Goal: Task Accomplishment & Management: Manage account settings

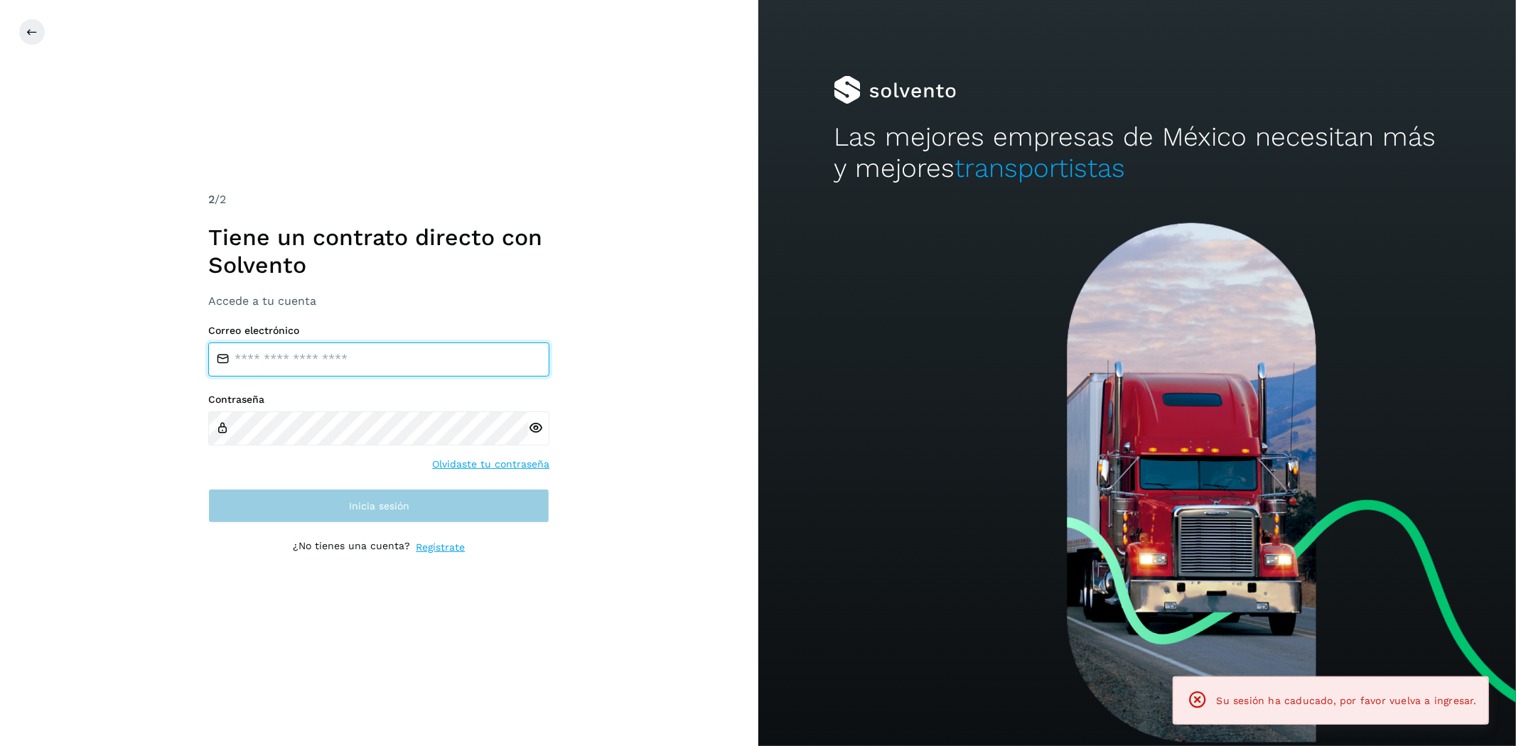
type input "**********"
click at [453, 505] on button "Inicia sesión" at bounding box center [378, 506] width 341 height 34
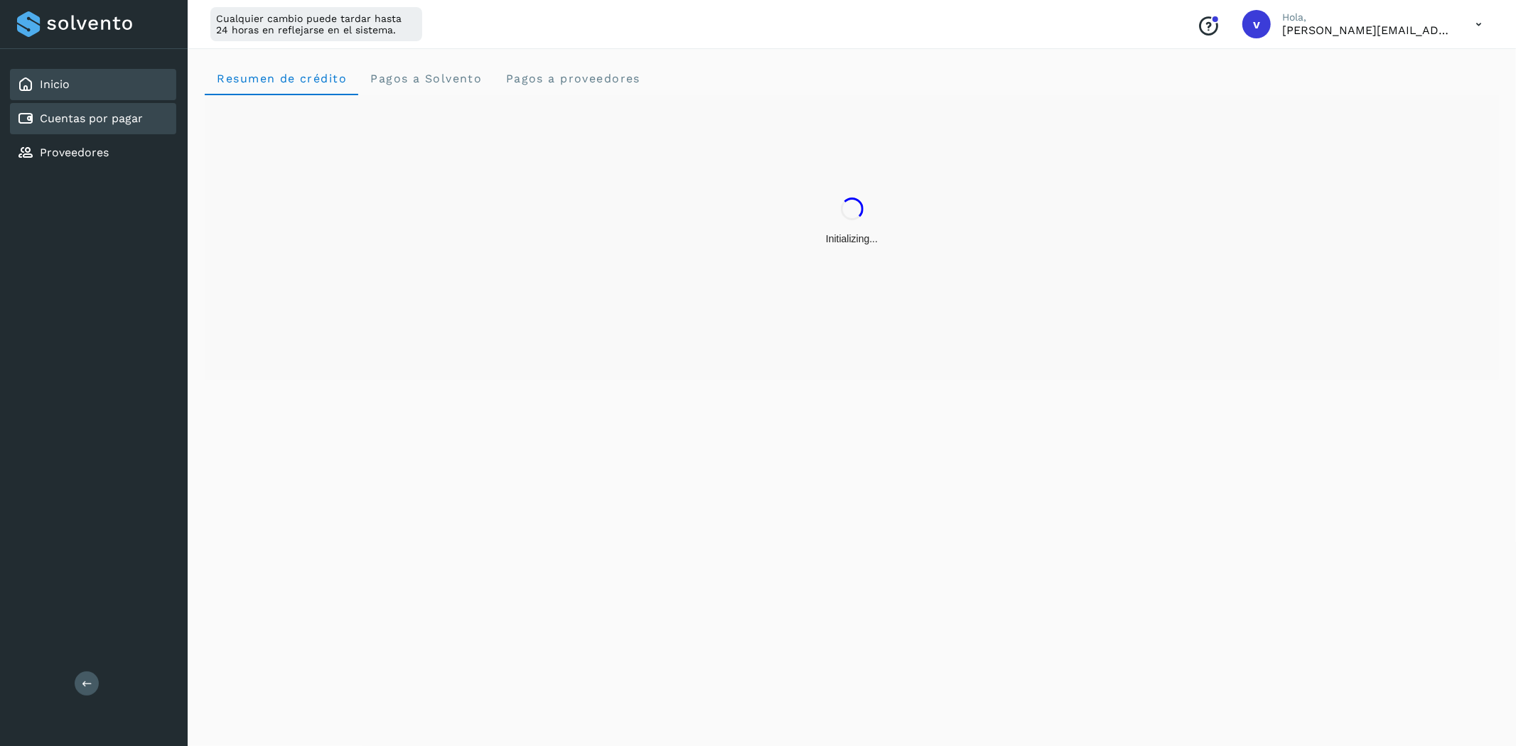
click at [110, 115] on link "Cuentas por pagar" at bounding box center [91, 119] width 103 height 14
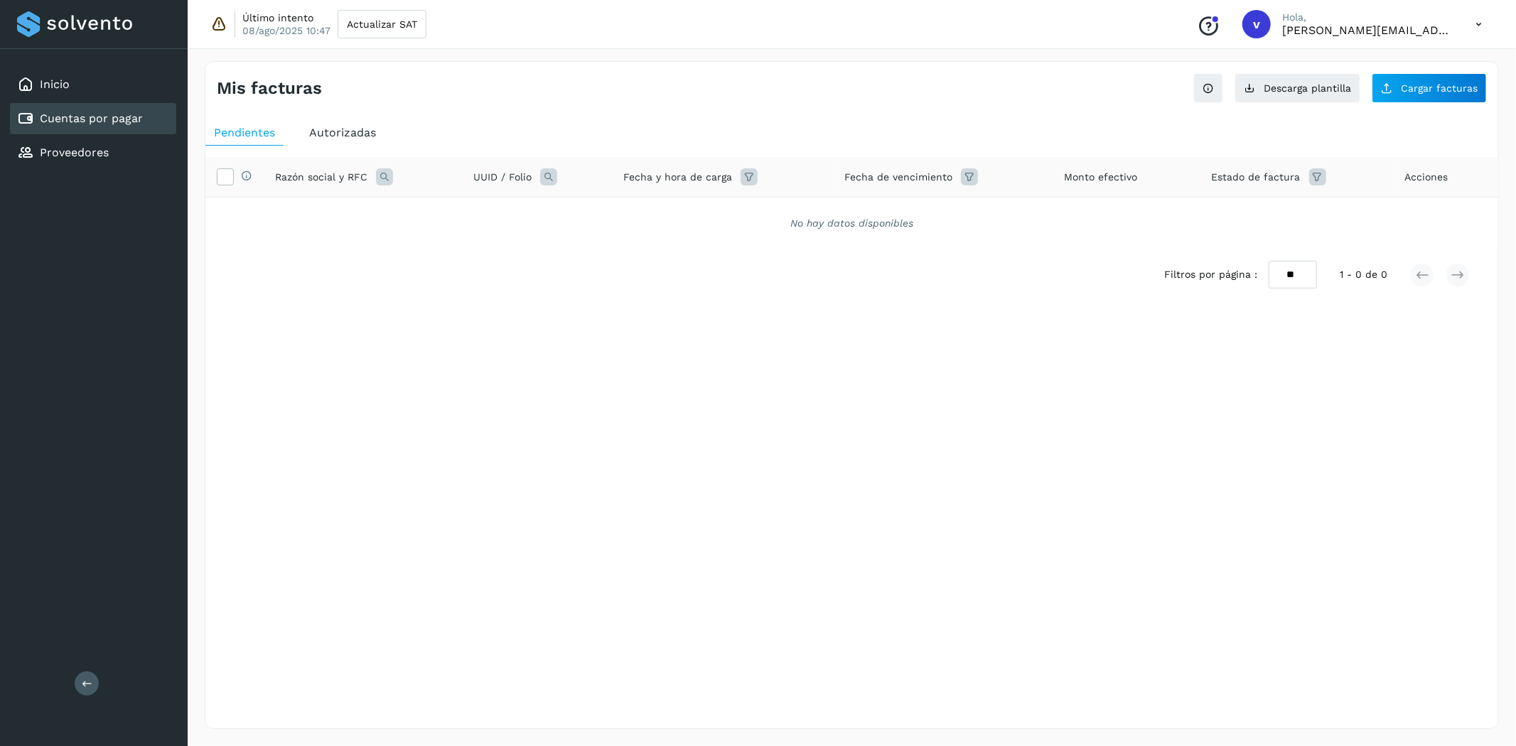
click at [364, 132] on span "Autorizadas" at bounding box center [342, 133] width 67 height 14
